Goal: Task Accomplishment & Management: Complete application form

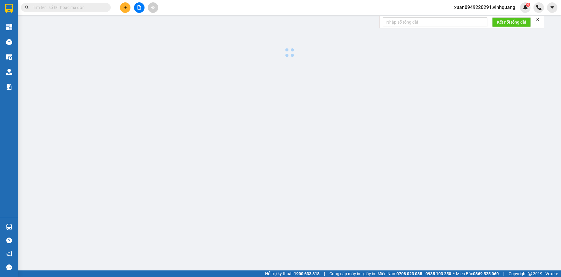
click at [78, 10] on input "text" at bounding box center [68, 7] width 71 height 7
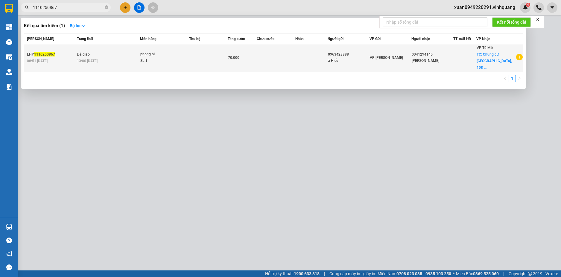
type input "1110250867"
click at [192, 54] on td at bounding box center [208, 57] width 39 height 27
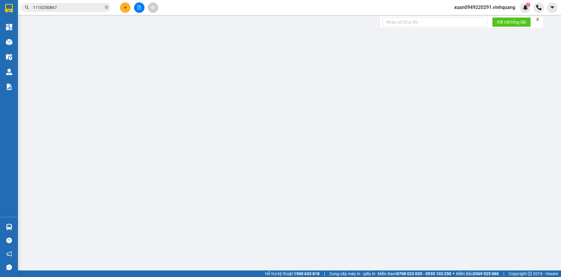
type input "0963428888"
type input "a Hiếu"
type input "0941294145"
type input "[PERSON_NAME]"
checkbox input "true"
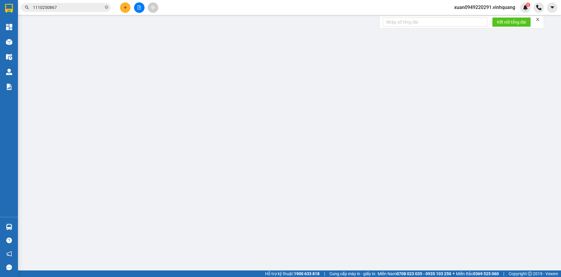
type input "[PERSON_NAME] cư [GEOGRAPHIC_DATA], 108 Đ. [PERSON_NAME], [GEOGRAPHIC_DATA], [G…"
type input "40.000"
type input "0"
type input "70.000"
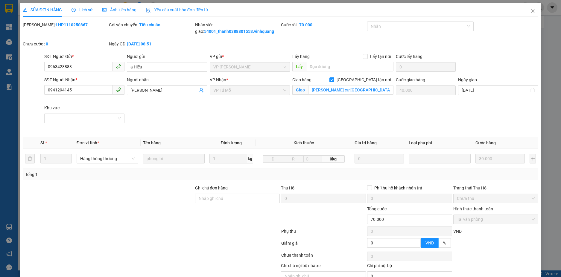
drag, startPoint x: 69, startPoint y: 25, endPoint x: 46, endPoint y: 25, distance: 22.8
click at [56, 25] on b "LHP1110250867" at bounding box center [72, 24] width 32 height 5
copy b "1110250867"
click at [531, 10] on icon "close" at bounding box center [533, 11] width 5 height 5
